Goal: Find specific page/section: Find specific page/section

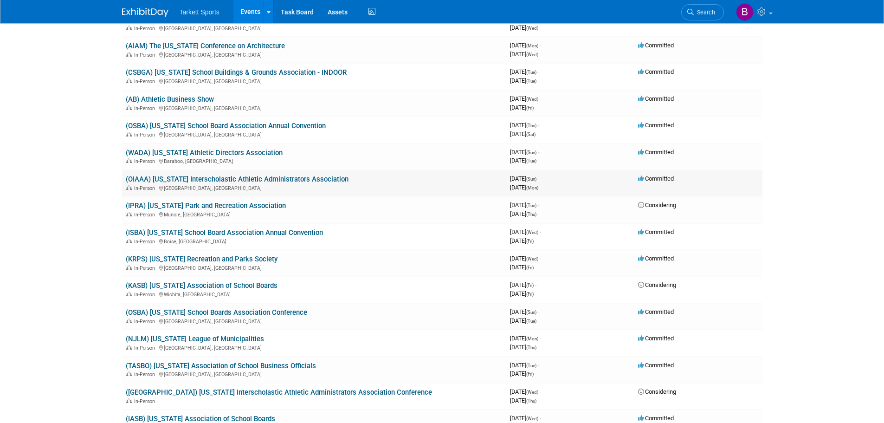
click at [211, 178] on link "(OIAAA) [US_STATE] Interscholastic Athletic Administrators Association" at bounding box center [237, 179] width 223 height 8
click at [231, 309] on link "(OSBA) [US_STATE] School Boards Association Conference" at bounding box center [216, 312] width 181 height 8
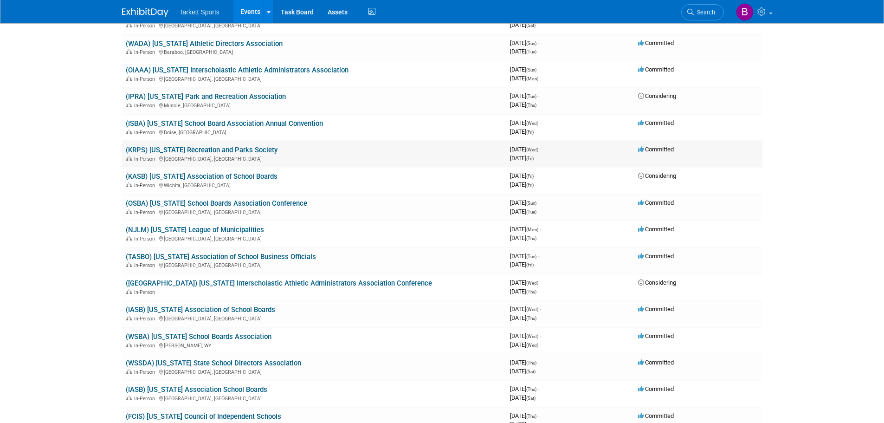
scroll to position [742, 0]
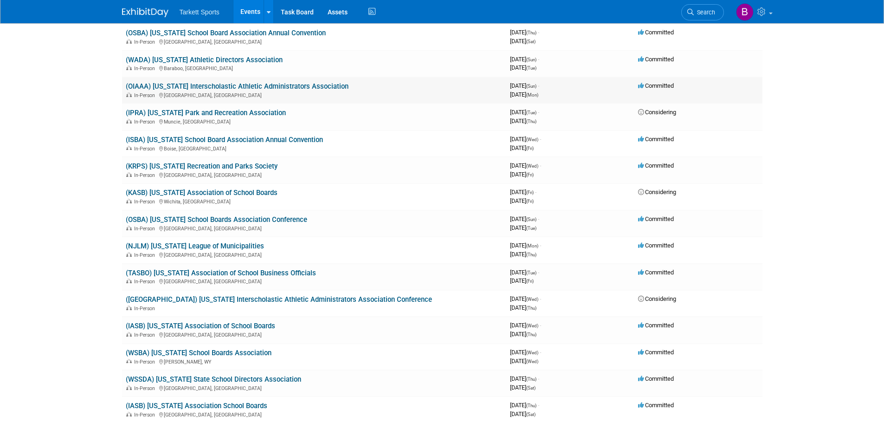
click at [269, 86] on link "(OIAAA) [US_STATE] Interscholastic Athletic Administrators Association" at bounding box center [237, 86] width 223 height 8
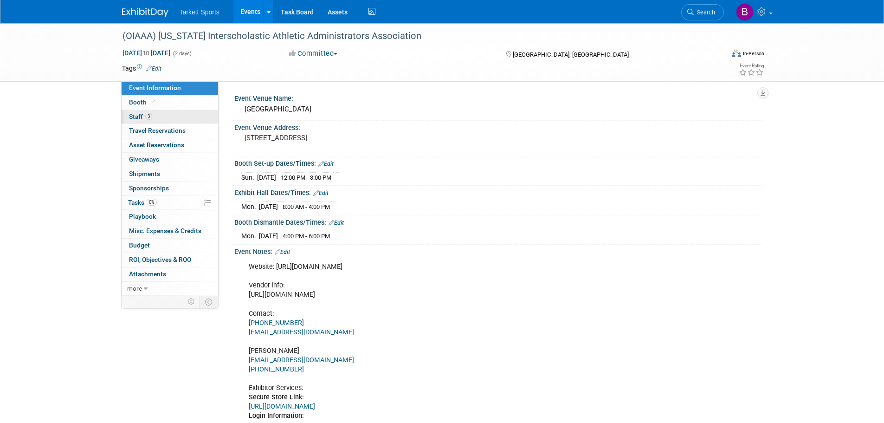
click at [139, 115] on span "Staff 3" at bounding box center [140, 116] width 23 height 7
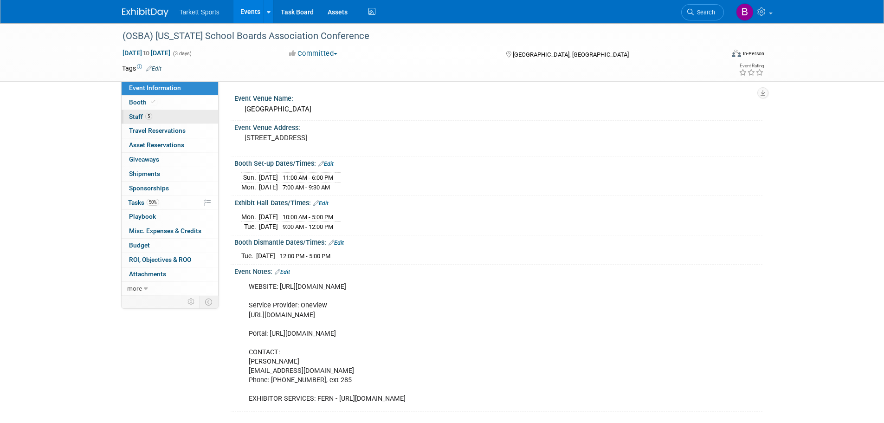
click at [138, 116] on span "Staff 5" at bounding box center [140, 116] width 23 height 7
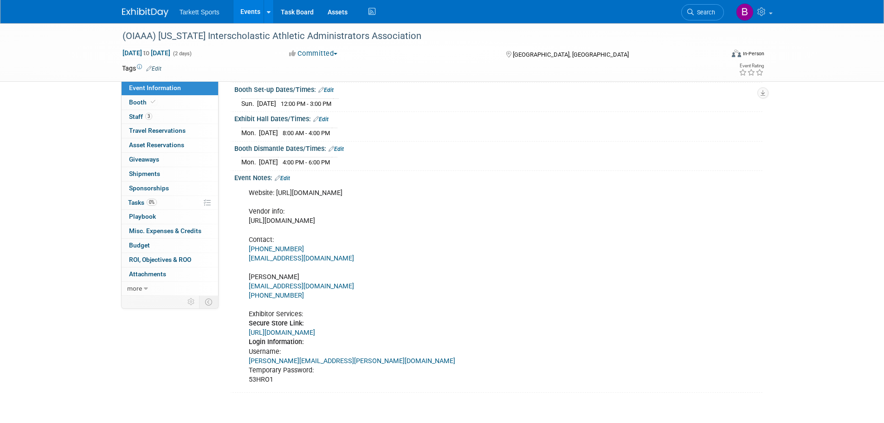
scroll to position [143, 0]
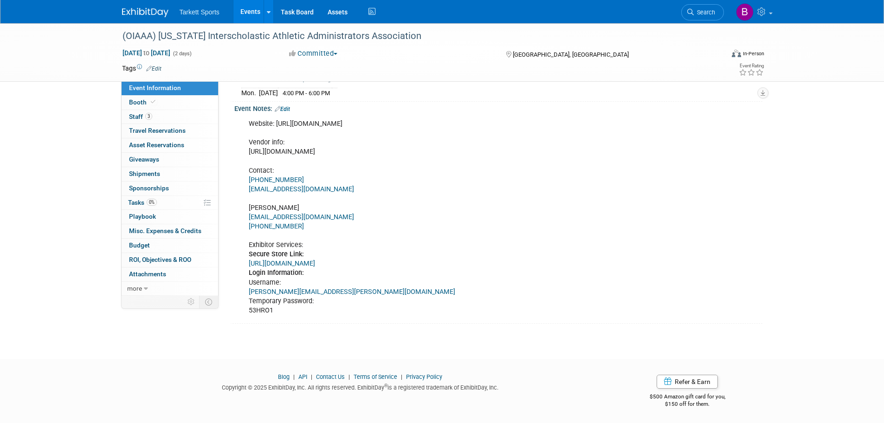
click at [315, 263] on link "https://exceldecorators-OH.boomerecommerce.com" at bounding box center [282, 263] width 66 height 8
drag, startPoint x: 350, startPoint y: 121, endPoint x: 297, endPoint y: 122, distance: 53.3
click at [297, 122] on div "Website: https://www.ohioiaaa.org/ Vendor info: https://oiaaa.finalforms-amp.co…" at bounding box center [451, 217] width 418 height 205
